Goal: Use online tool/utility: Utilize a website feature to perform a specific function

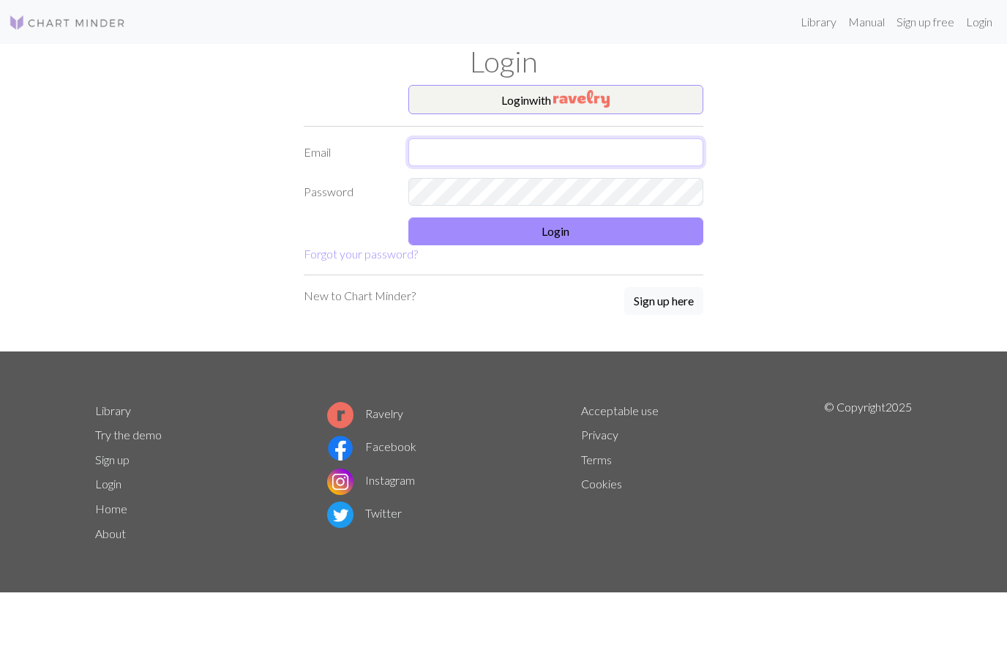
click at [467, 152] on input "text" at bounding box center [556, 152] width 296 height 28
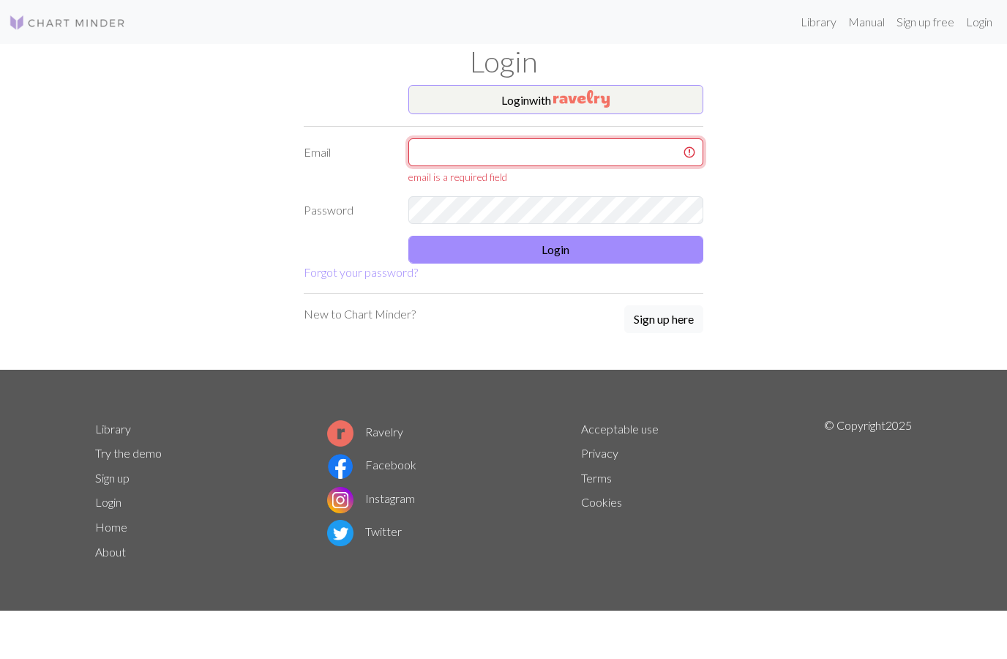
type input "[EMAIL_ADDRESS][DOMAIN_NAME]"
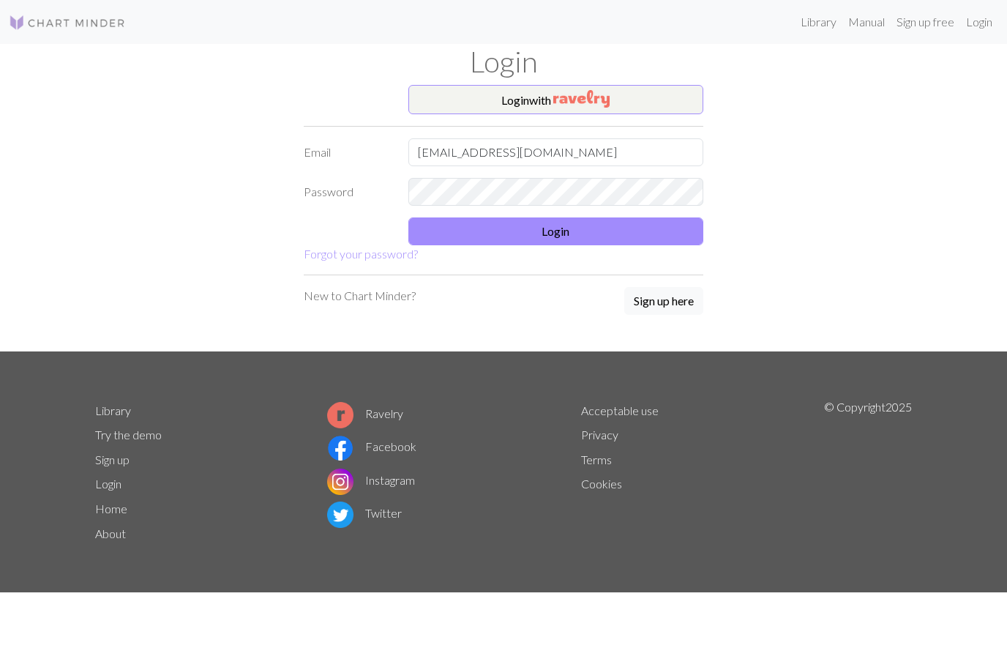
click at [577, 237] on button "Login" at bounding box center [556, 231] width 296 height 28
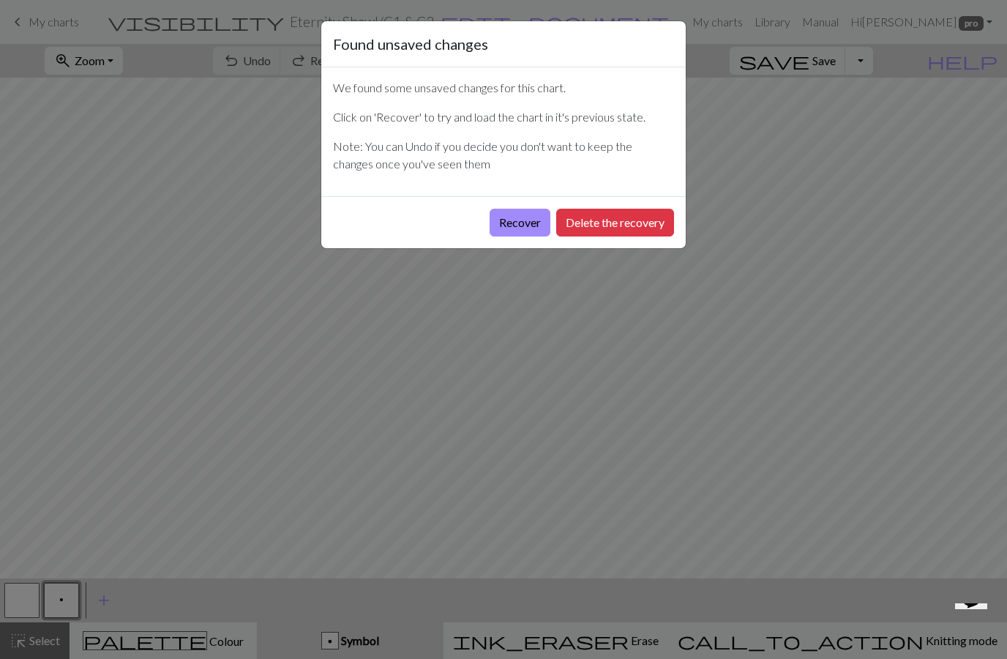
click at [615, 223] on button "Delete the recovery" at bounding box center [615, 223] width 118 height 28
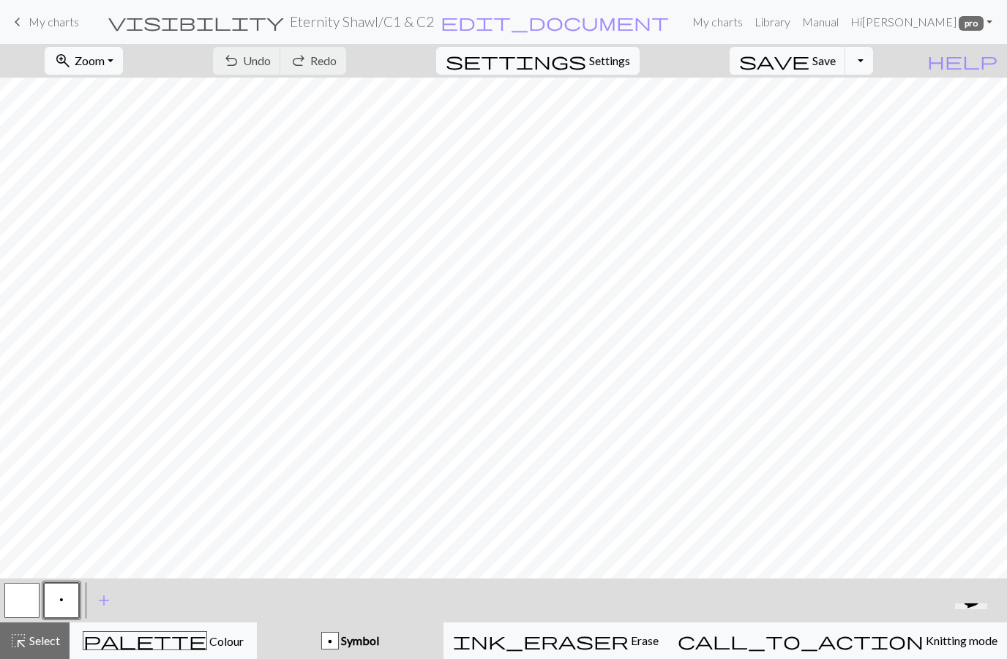
click at [887, 648] on div "call_to_action Knitting mode Knitting mode" at bounding box center [838, 641] width 320 height 18
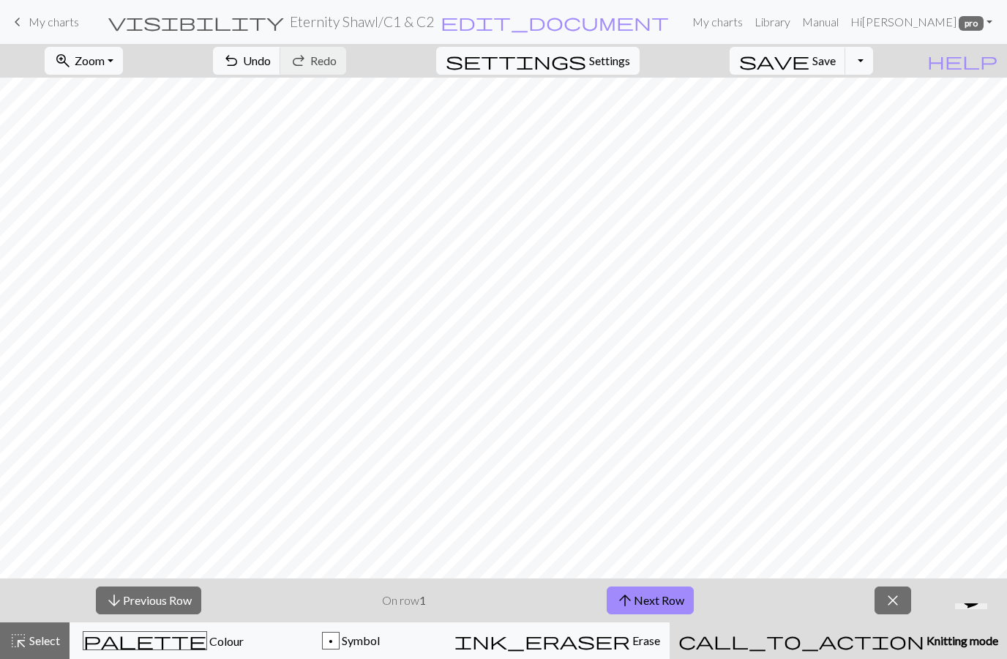
click at [885, 649] on button "call_to_action Knitting mode Knitting mode" at bounding box center [838, 640] width 337 height 37
click at [924, 643] on span "Knitting mode" at bounding box center [961, 640] width 74 height 14
click at [672, 595] on button "arrow_upward Next Row" at bounding box center [650, 600] width 87 height 28
click at [670, 594] on button "arrow_upward Next Row" at bounding box center [650, 600] width 87 height 28
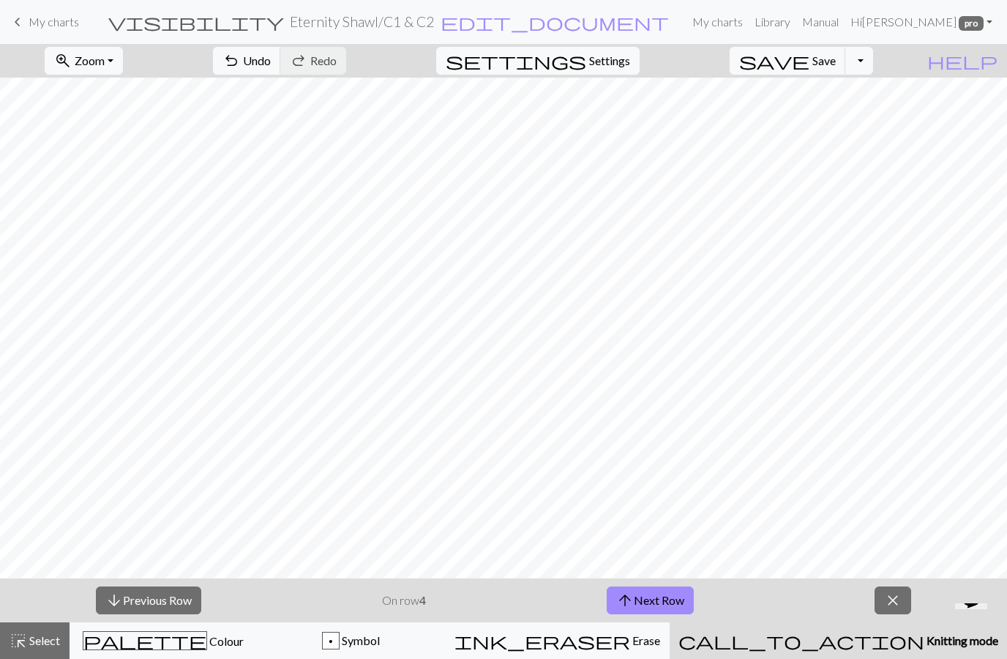
click at [670, 593] on button "arrow_upward Next Row" at bounding box center [650, 600] width 87 height 28
click at [657, 595] on button "arrow_upward Next Row" at bounding box center [650, 600] width 87 height 28
click at [662, 602] on button "arrow_upward Next Row" at bounding box center [650, 600] width 87 height 28
click at [669, 596] on button "arrow_upward Next Row" at bounding box center [650, 600] width 87 height 28
click at [659, 597] on button "arrow_upward Next Row" at bounding box center [650, 600] width 87 height 28
